Goal: Information Seeking & Learning: Learn about a topic

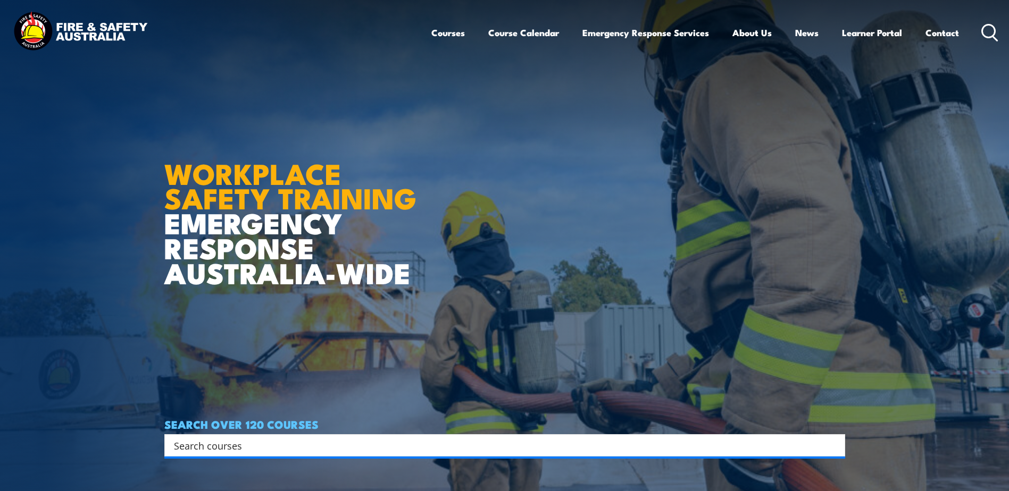
click at [945, 32] on link "Contact" at bounding box center [942, 33] width 34 height 28
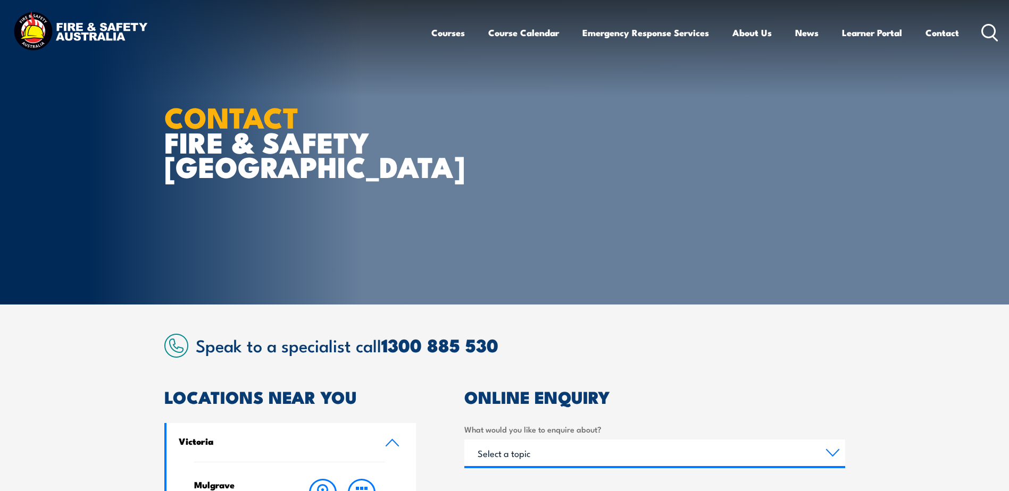
scroll to position [372, 0]
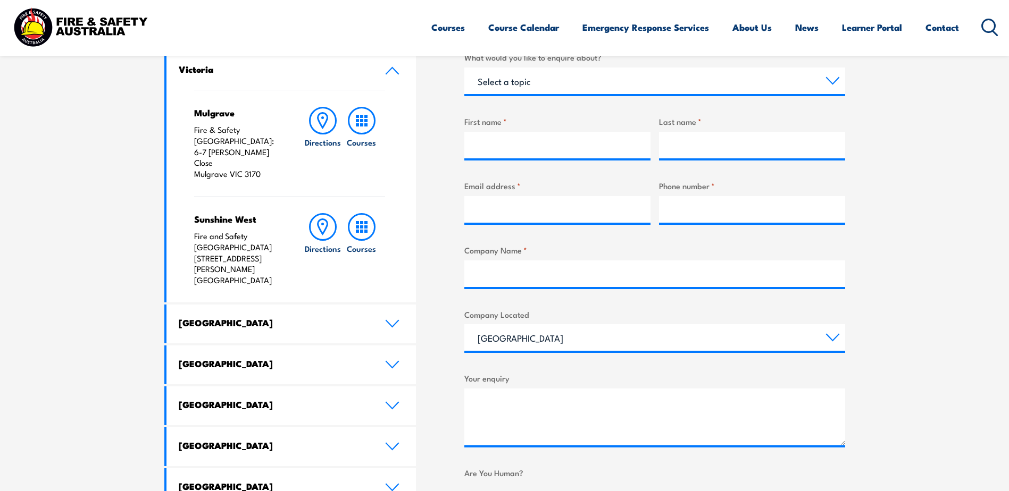
click at [241, 358] on h4 "[GEOGRAPHIC_DATA]" at bounding box center [274, 364] width 190 height 12
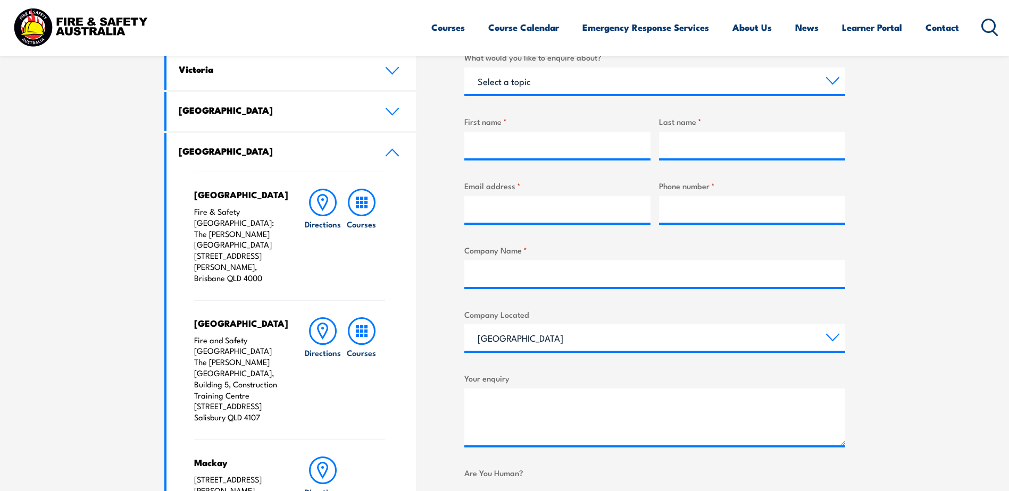
scroll to position [532, 0]
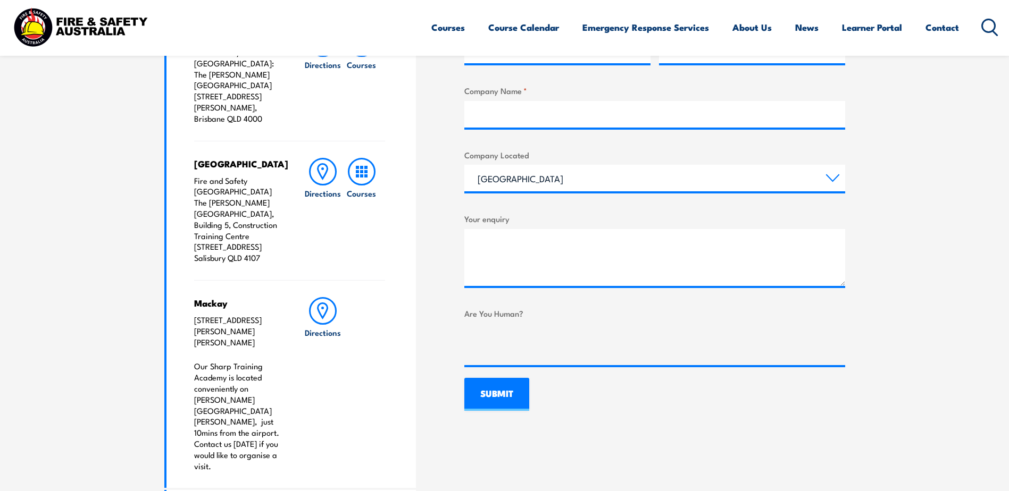
click at [364, 170] on rect at bounding box center [365, 171] width 3 height 3
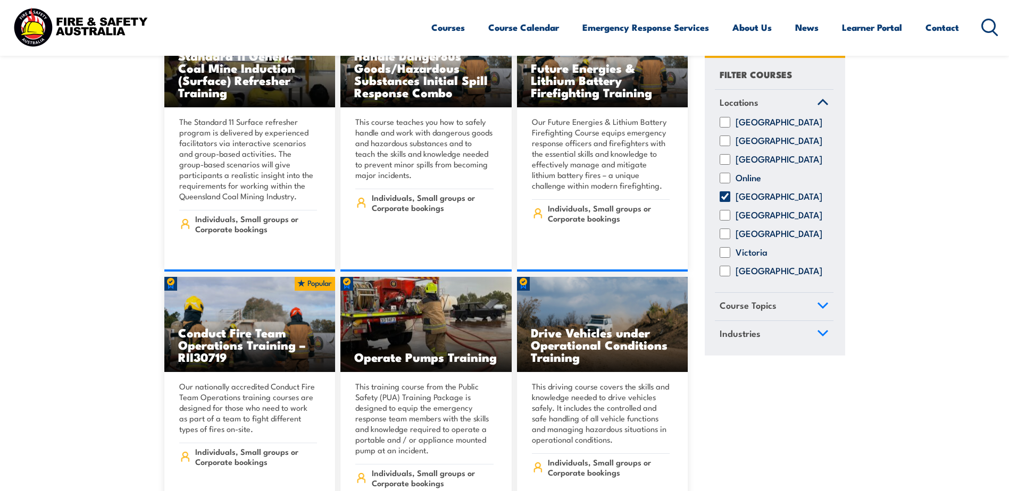
scroll to position [1064, 0]
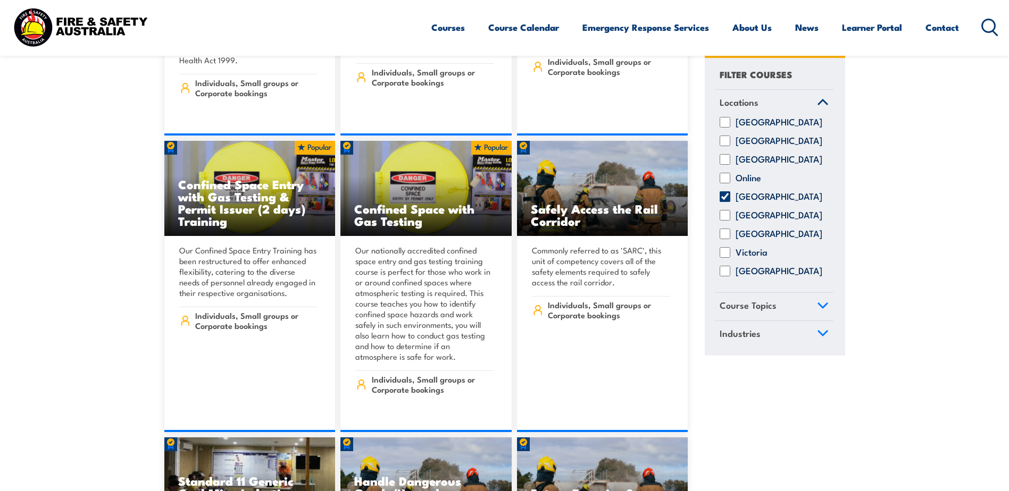
click at [820, 309] on icon at bounding box center [823, 305] width 12 height 7
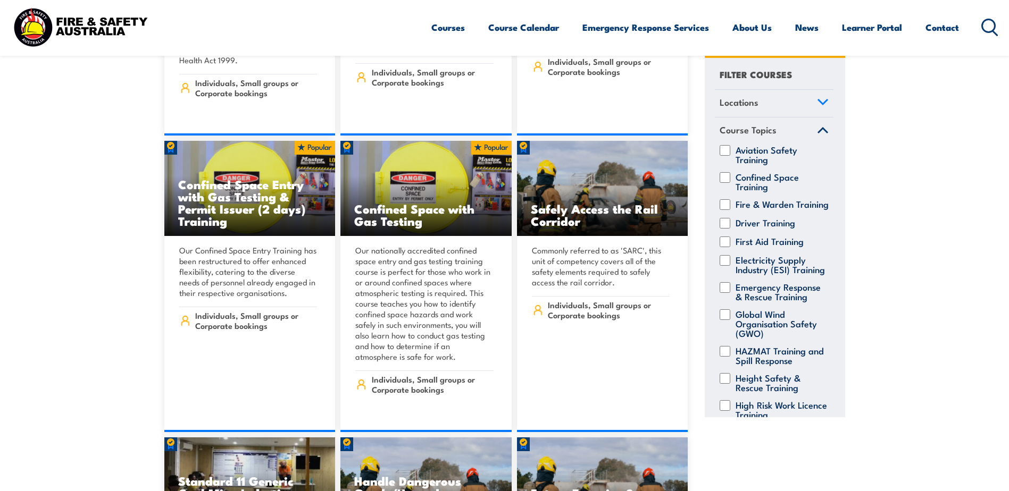
click at [756, 210] on label "Fire & Warden Training" at bounding box center [781, 204] width 93 height 11
click at [730, 210] on input "Fire & Warden Training" at bounding box center [724, 204] width 11 height 11
checkbox input "true"
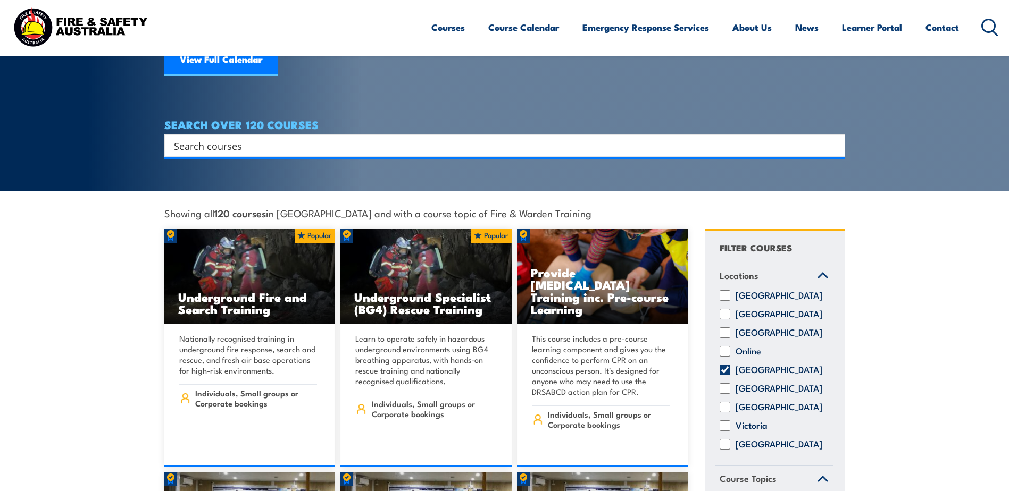
scroll to position [392, 0]
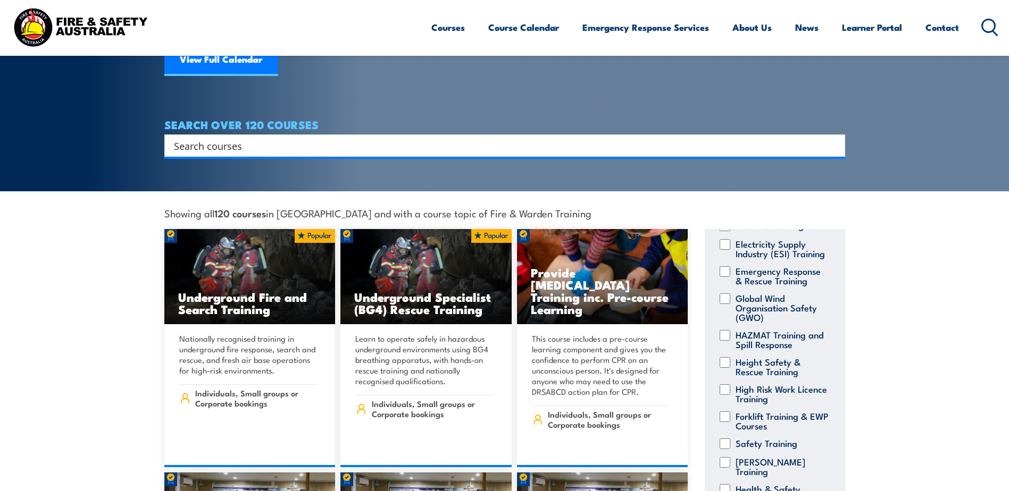
click at [247, 141] on div "Search" at bounding box center [504, 146] width 681 height 22
click at [242, 138] on input "Search input" at bounding box center [498, 146] width 648 height 16
type input "fire safety advisor"
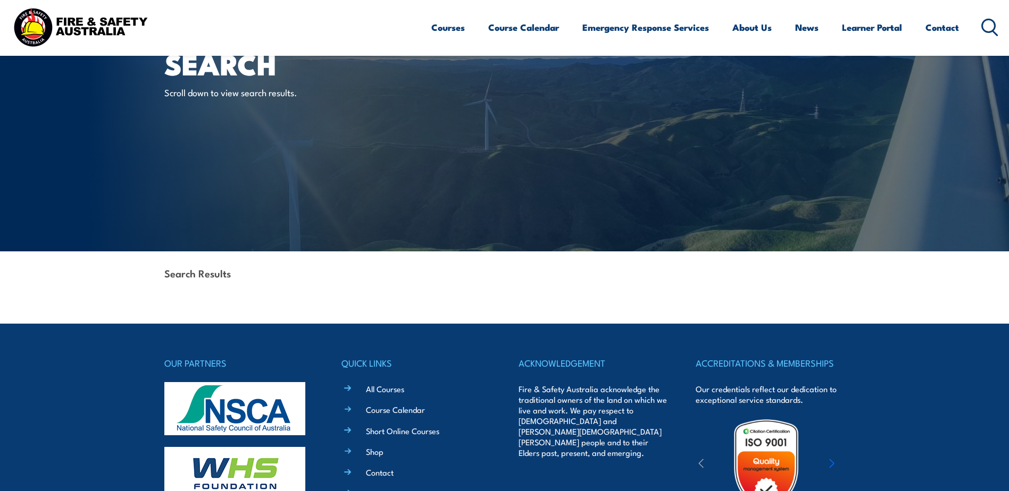
scroll to position [225, 0]
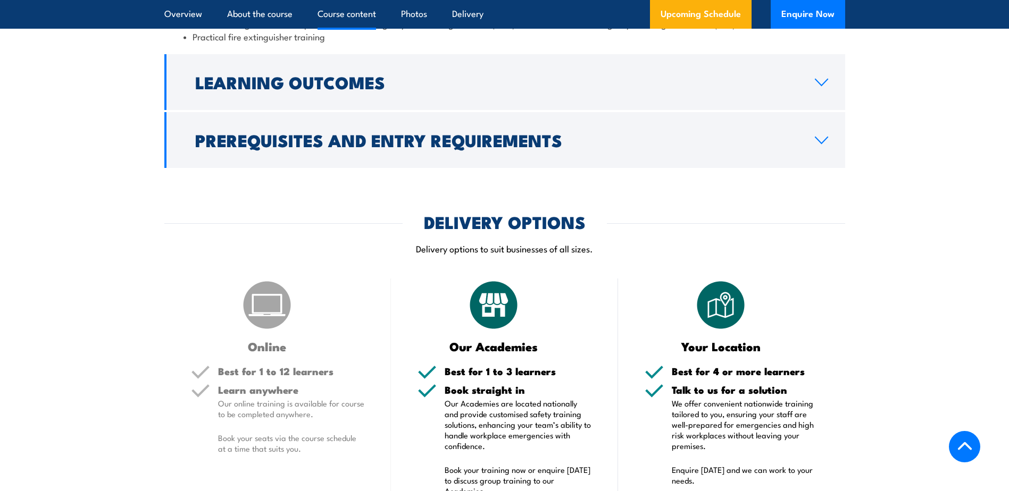
scroll to position [1595, 0]
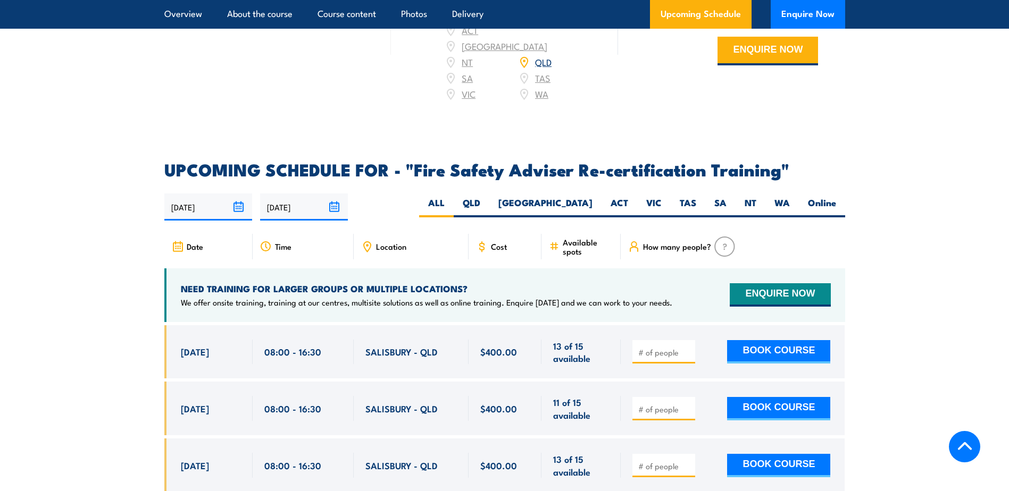
click at [489, 205] on label "QLD" at bounding box center [472, 207] width 36 height 21
click at [487, 204] on input "QLD" at bounding box center [483, 200] width 7 height 7
radio input "true"
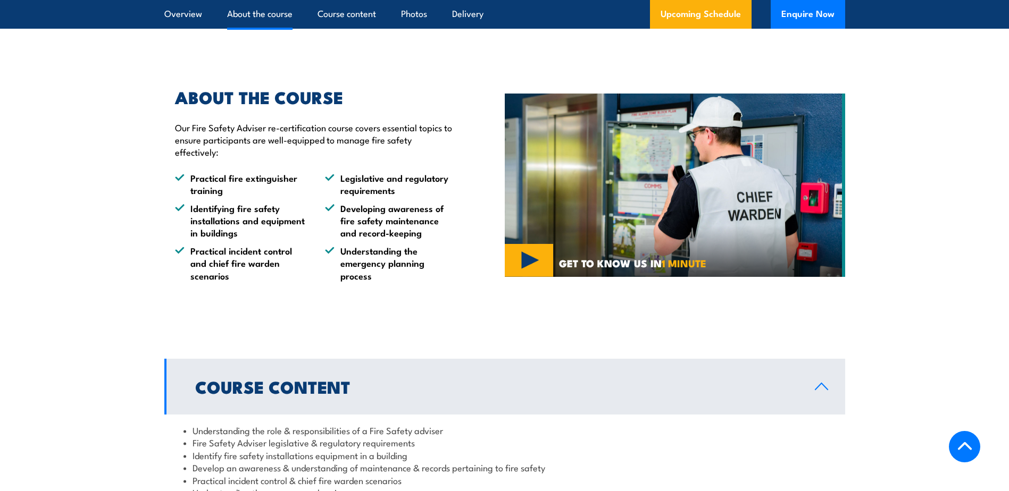
scroll to position [954, 0]
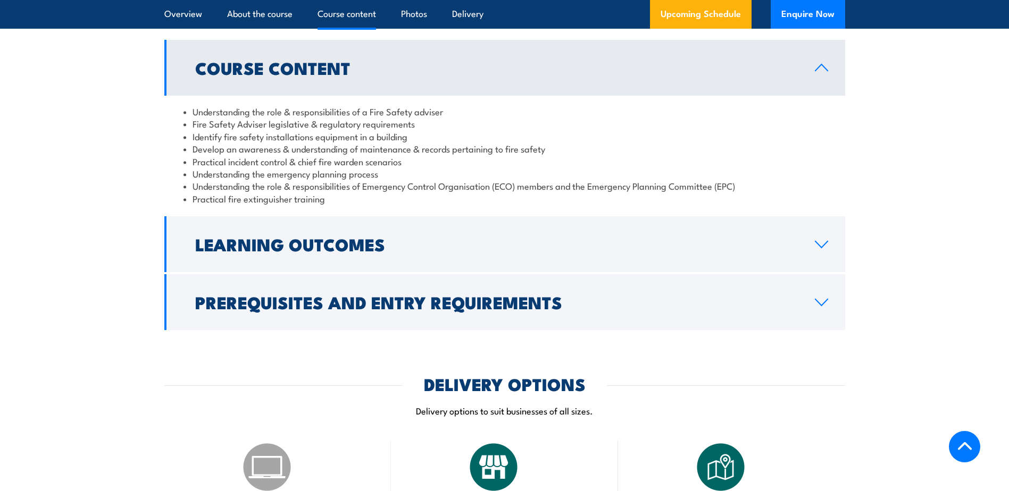
click at [401, 267] on link "Learning Outcomes" at bounding box center [504, 244] width 681 height 56
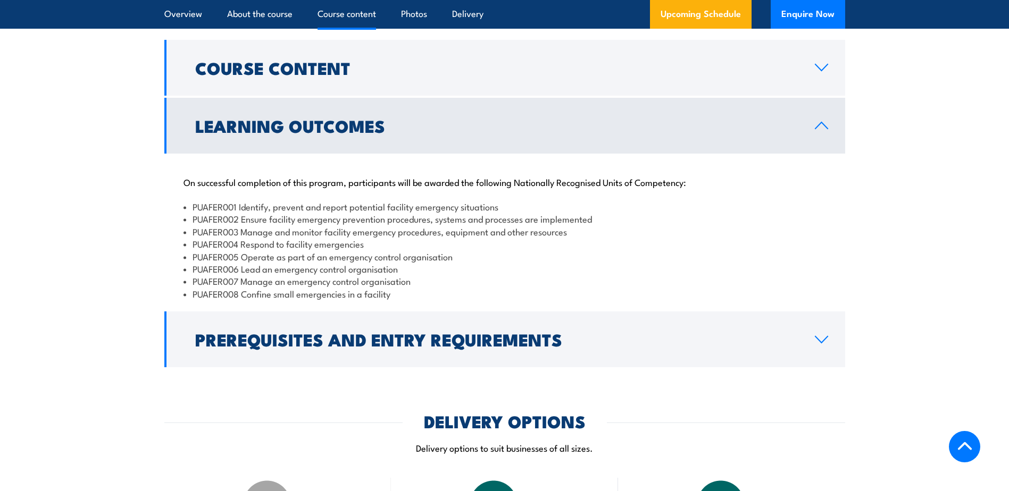
click at [472, 347] on h2 "Prerequisites and Entry Requirements" at bounding box center [496, 339] width 602 height 15
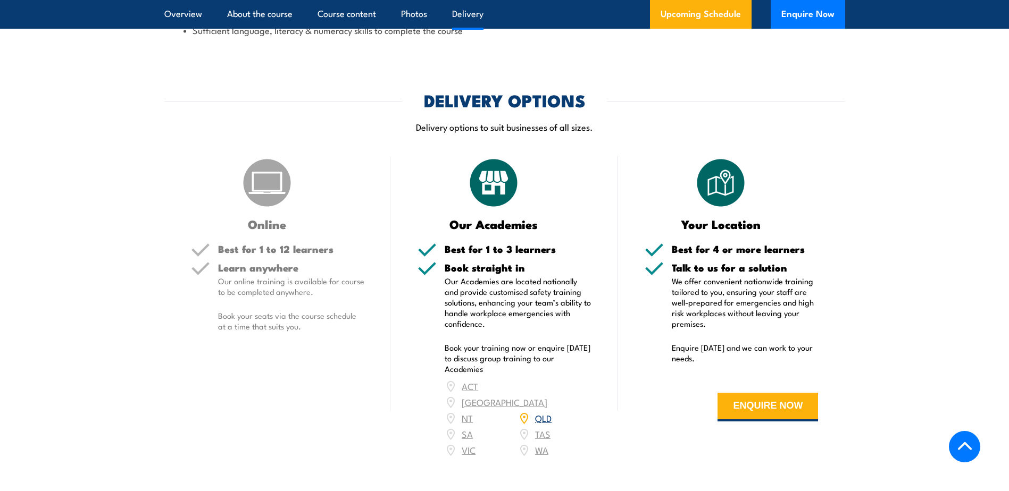
scroll to position [1755, 0]
